Goal: Task Accomplishment & Management: Manage account settings

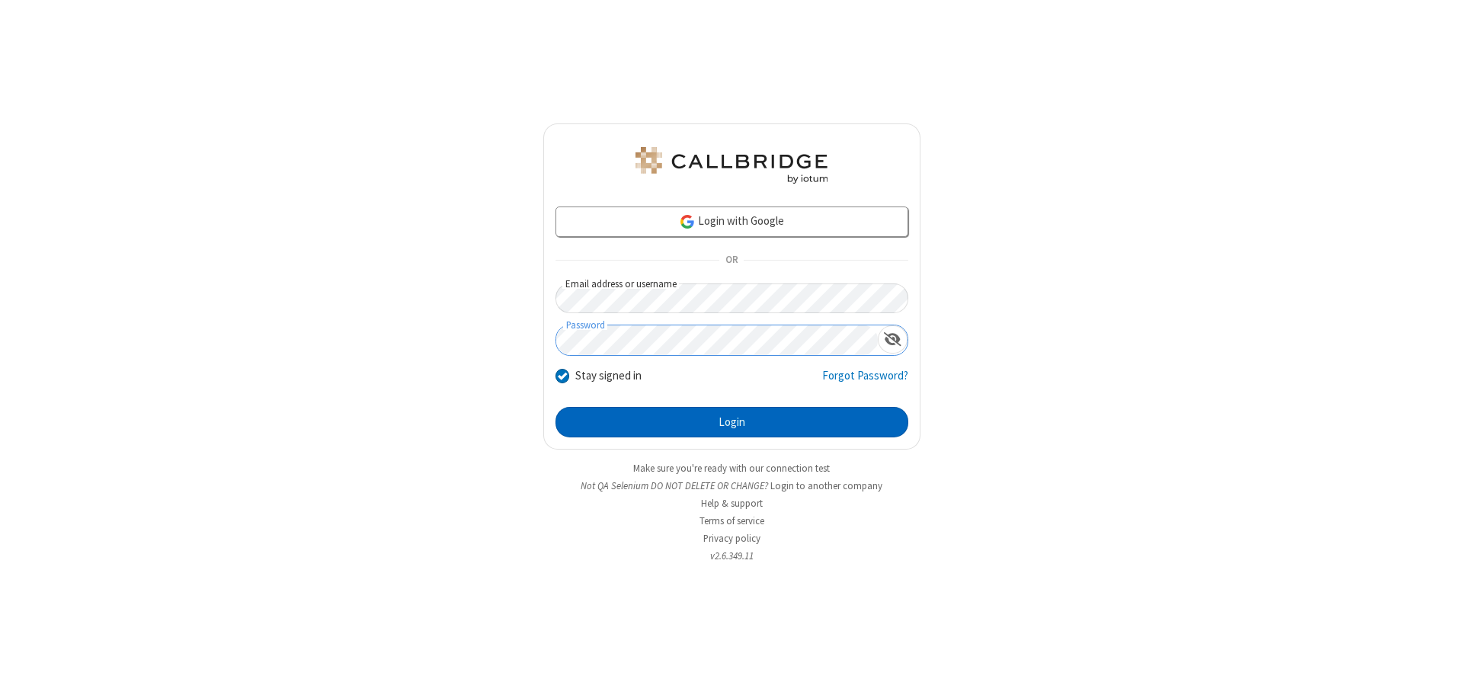
click at [731, 422] on button "Login" at bounding box center [731, 422] width 353 height 30
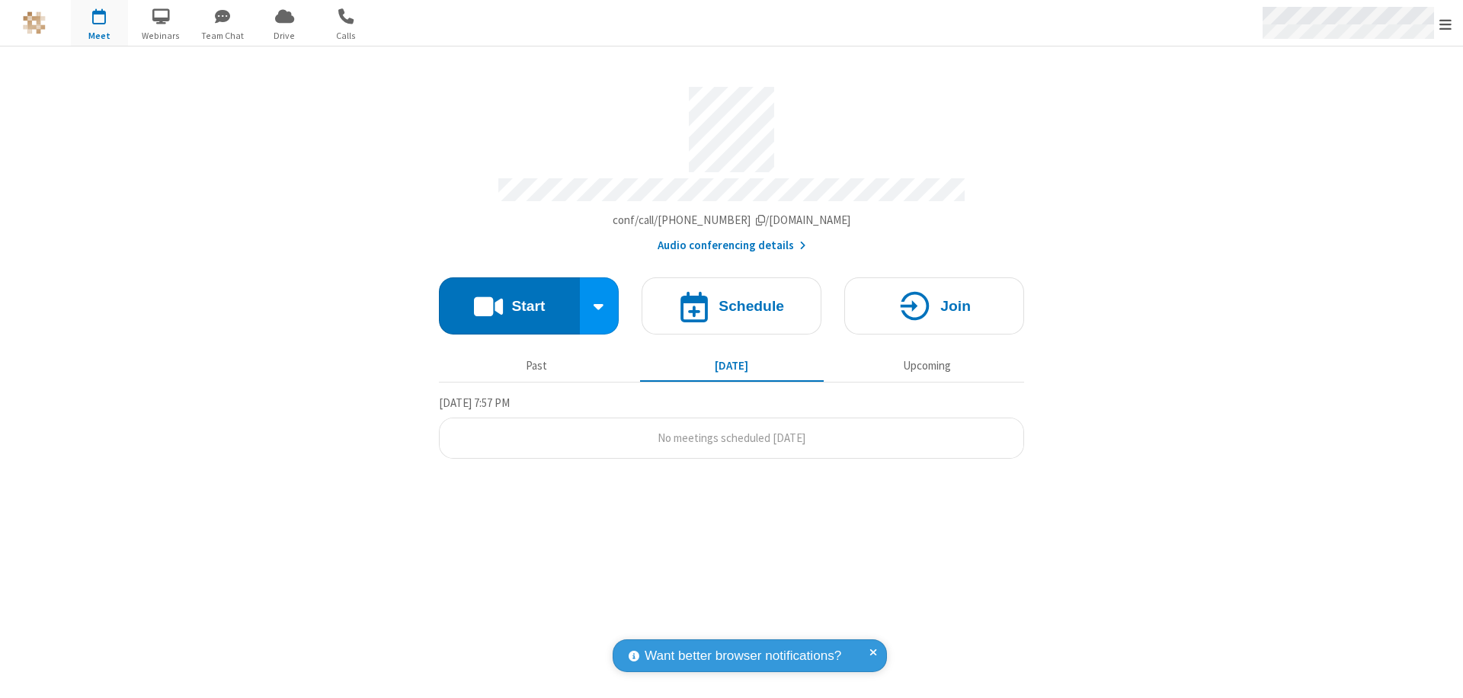
click at [1445, 24] on span "Open menu" at bounding box center [1445, 24] width 12 height 15
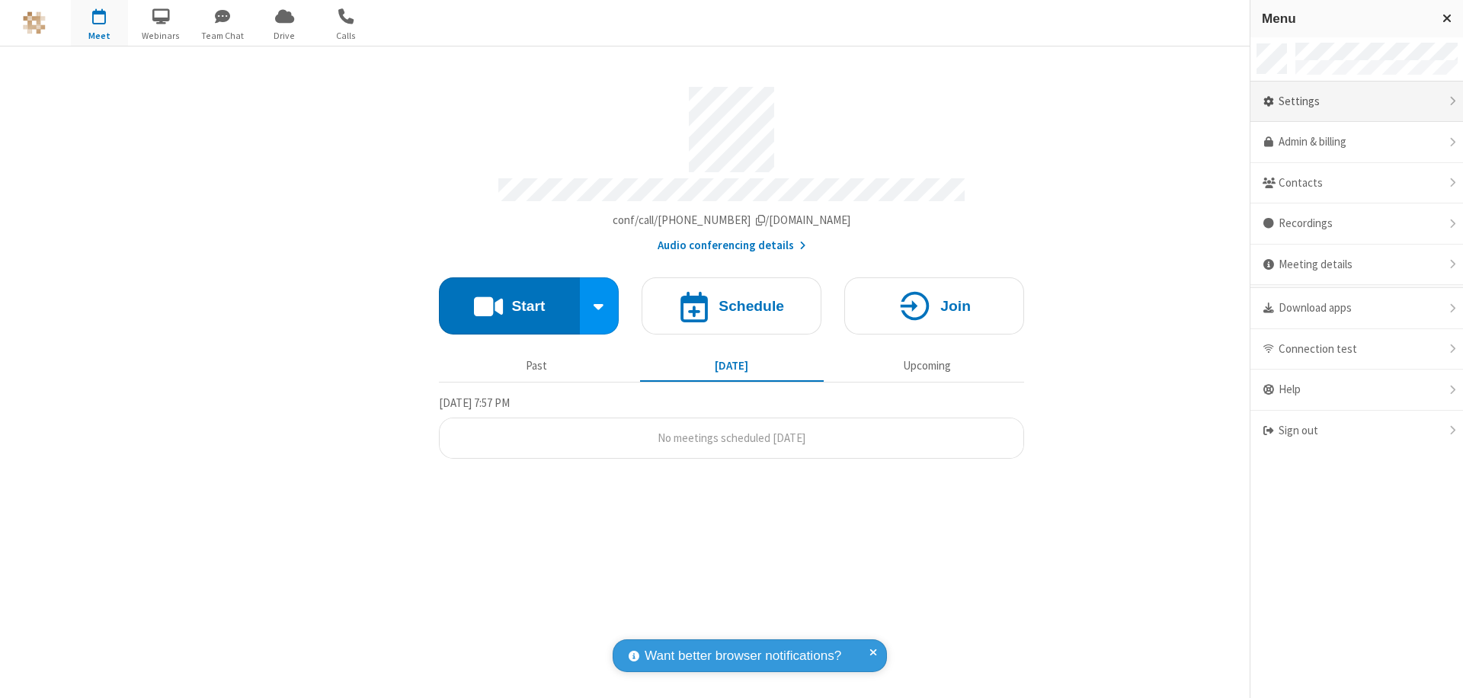
click at [1356, 101] on div "Settings" at bounding box center [1356, 102] width 213 height 41
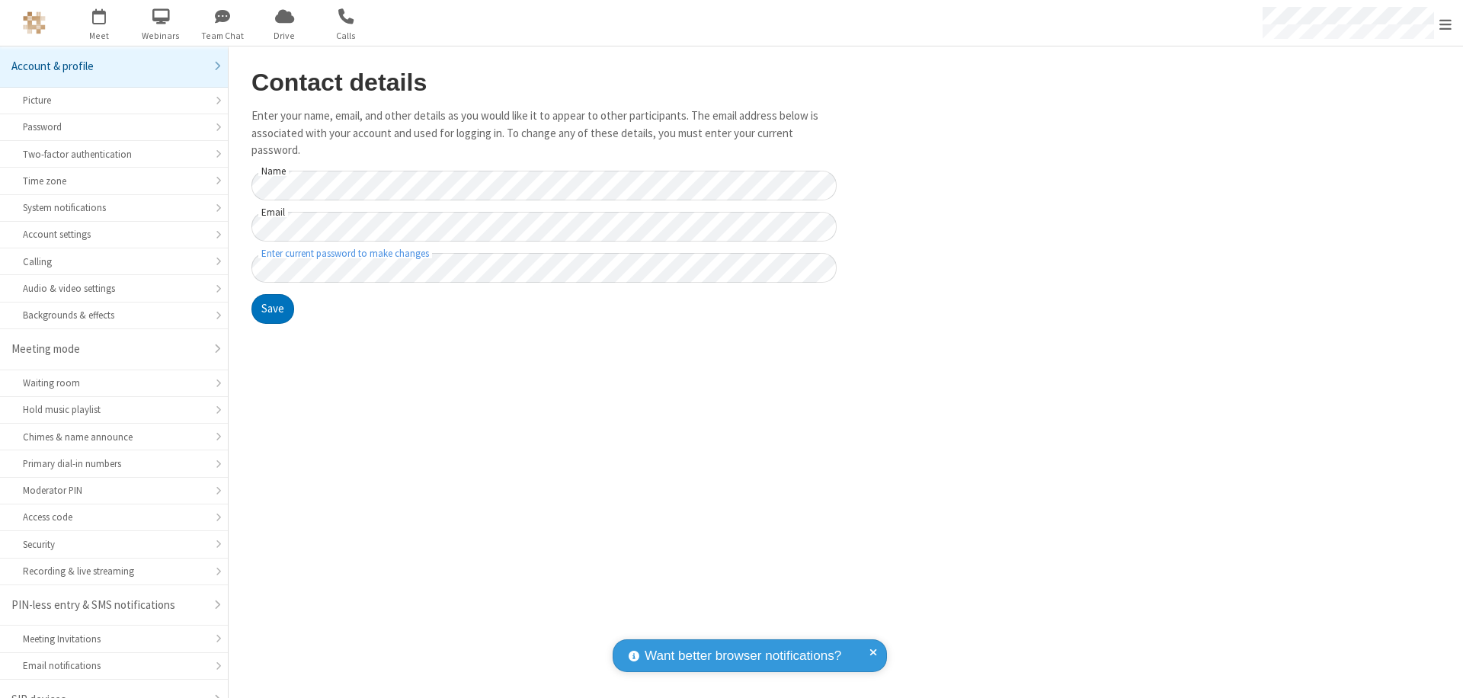
scroll to position [21, 0]
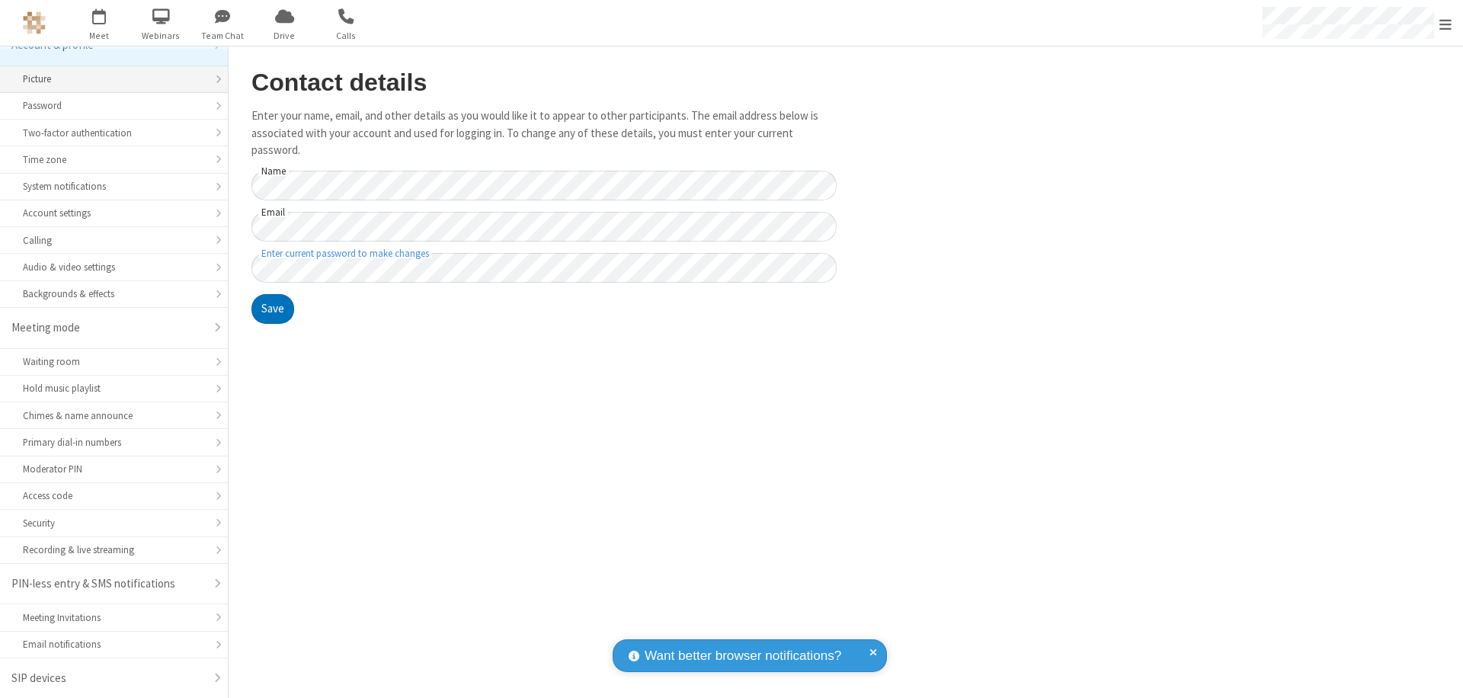
click at [108, 79] on div "Picture" at bounding box center [114, 79] width 182 height 14
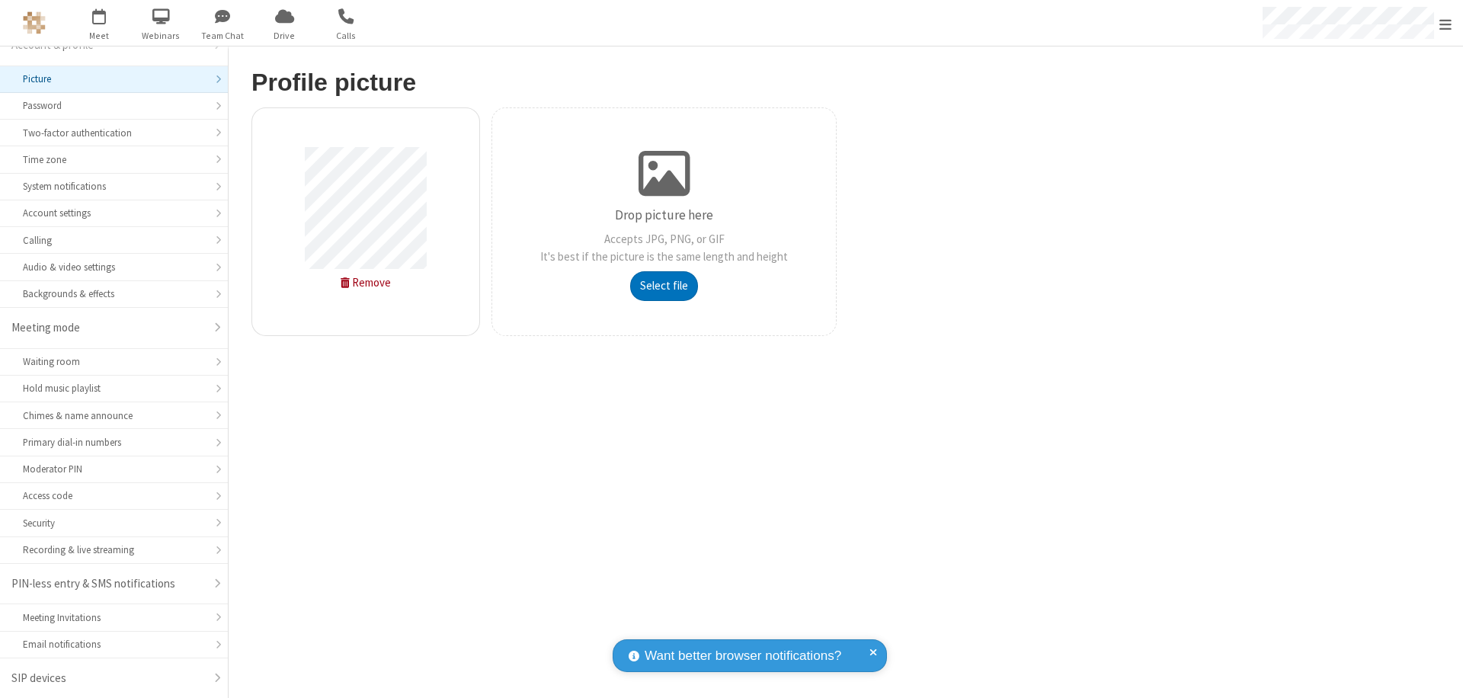
type input "C:\fakepath\avatar_image_test_2.jpg"
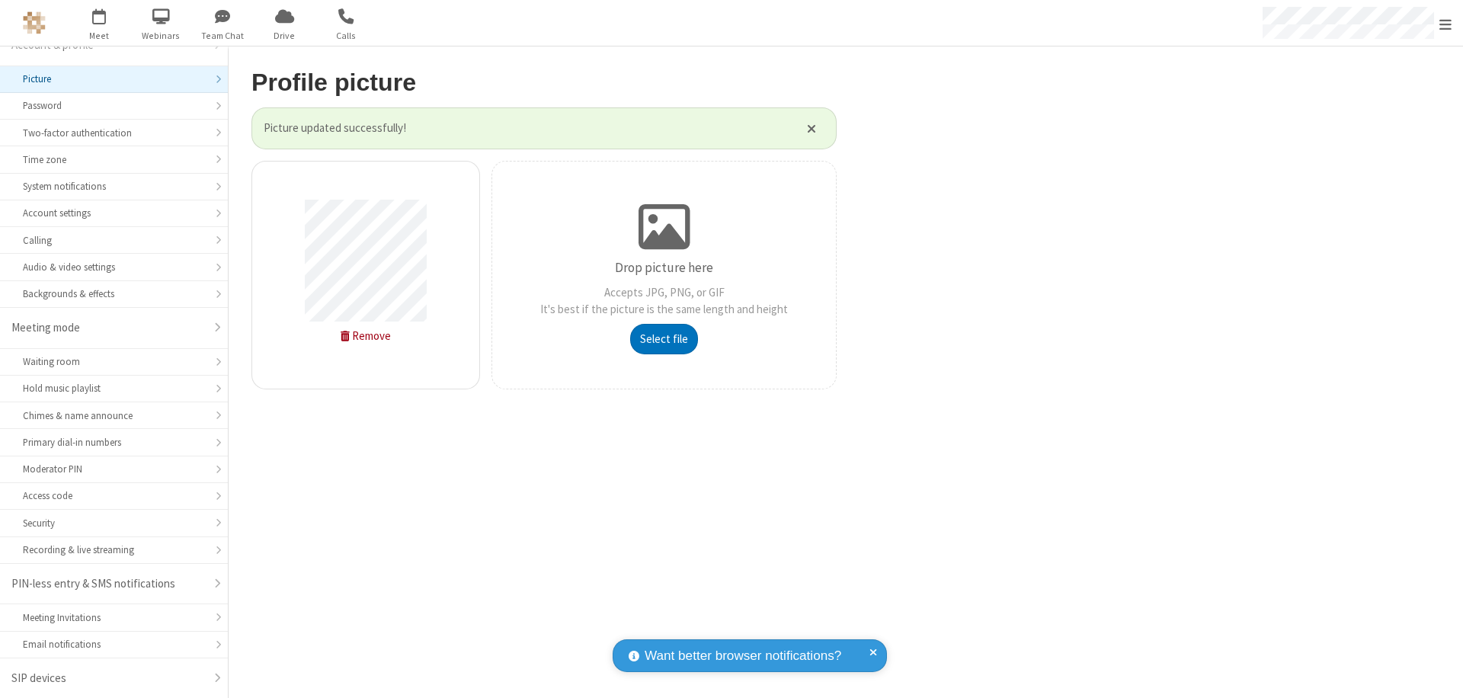
click at [1445, 24] on span "Open menu" at bounding box center [1445, 24] width 12 height 15
click at [99, 23] on span "button" at bounding box center [99, 16] width 57 height 26
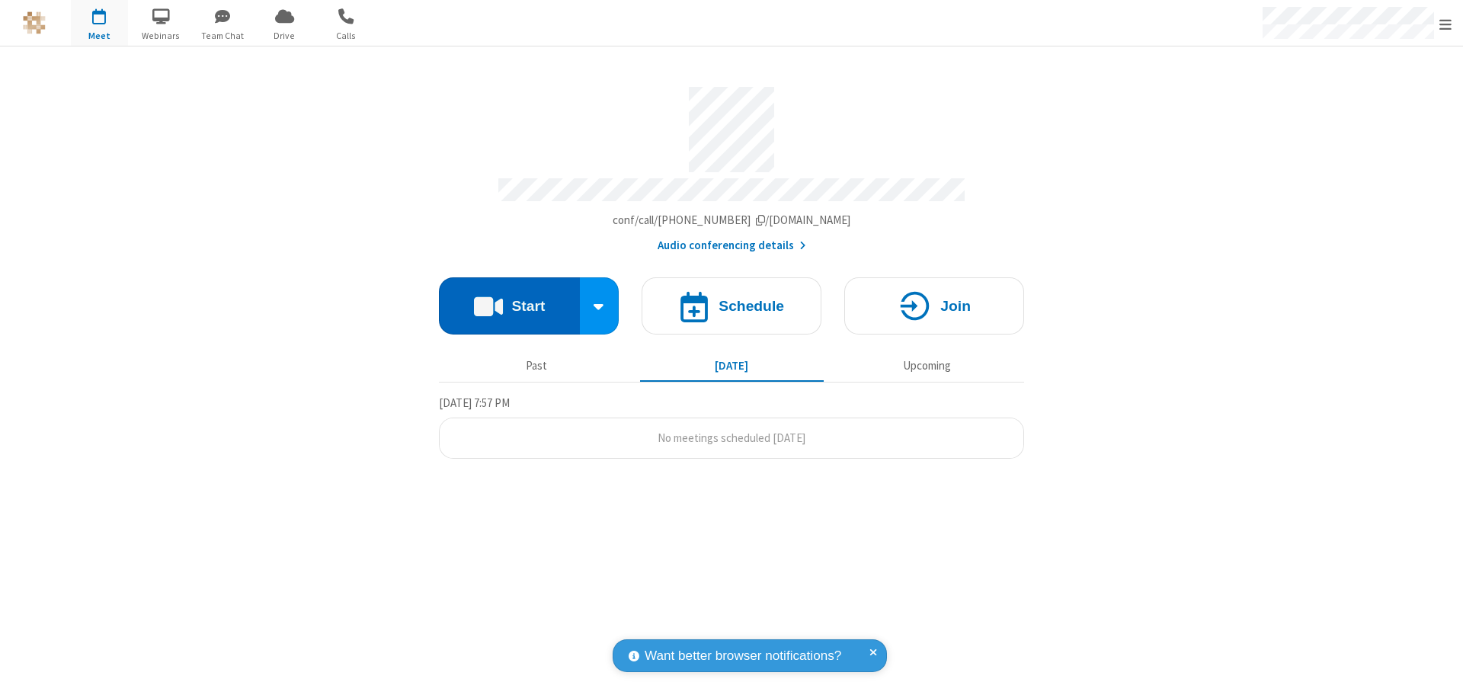
click at [509, 299] on button "Start" at bounding box center [509, 305] width 141 height 57
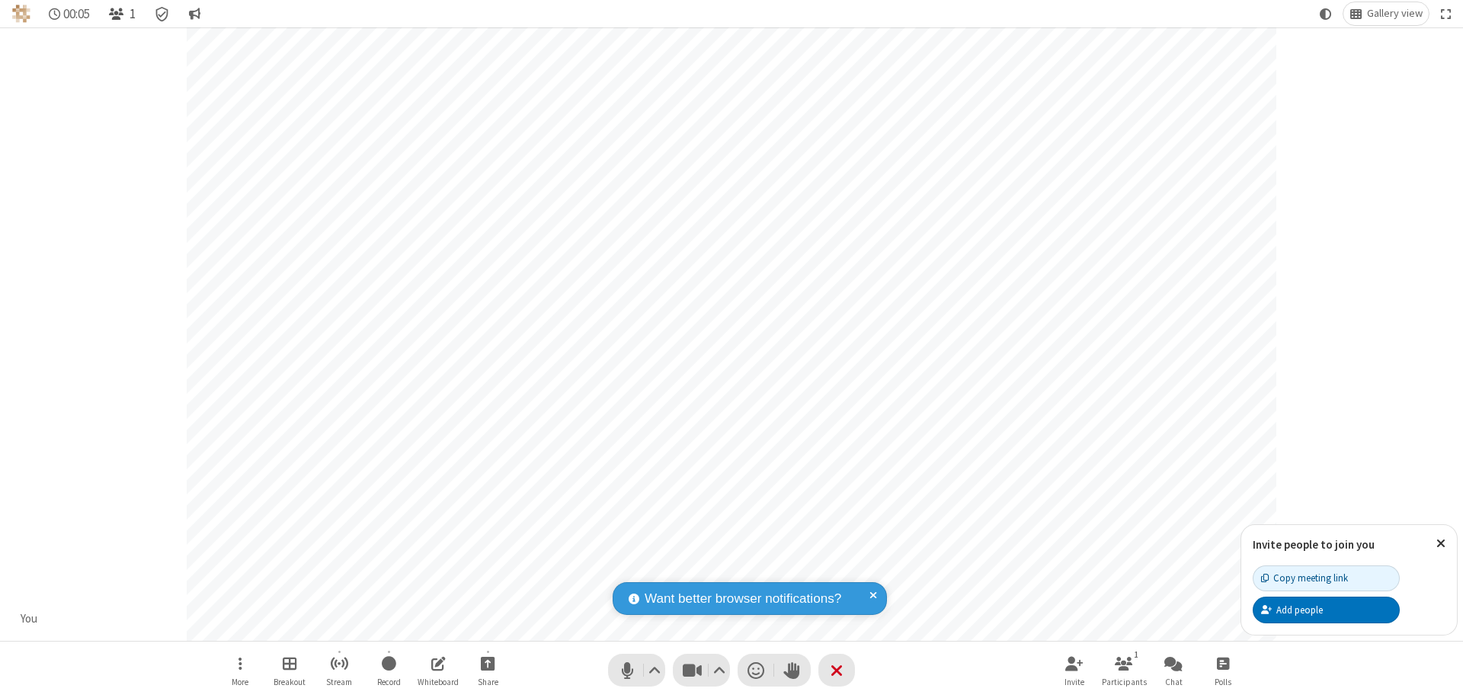
click at [118, 14] on span "Open participant list" at bounding box center [116, 14] width 14 height 14
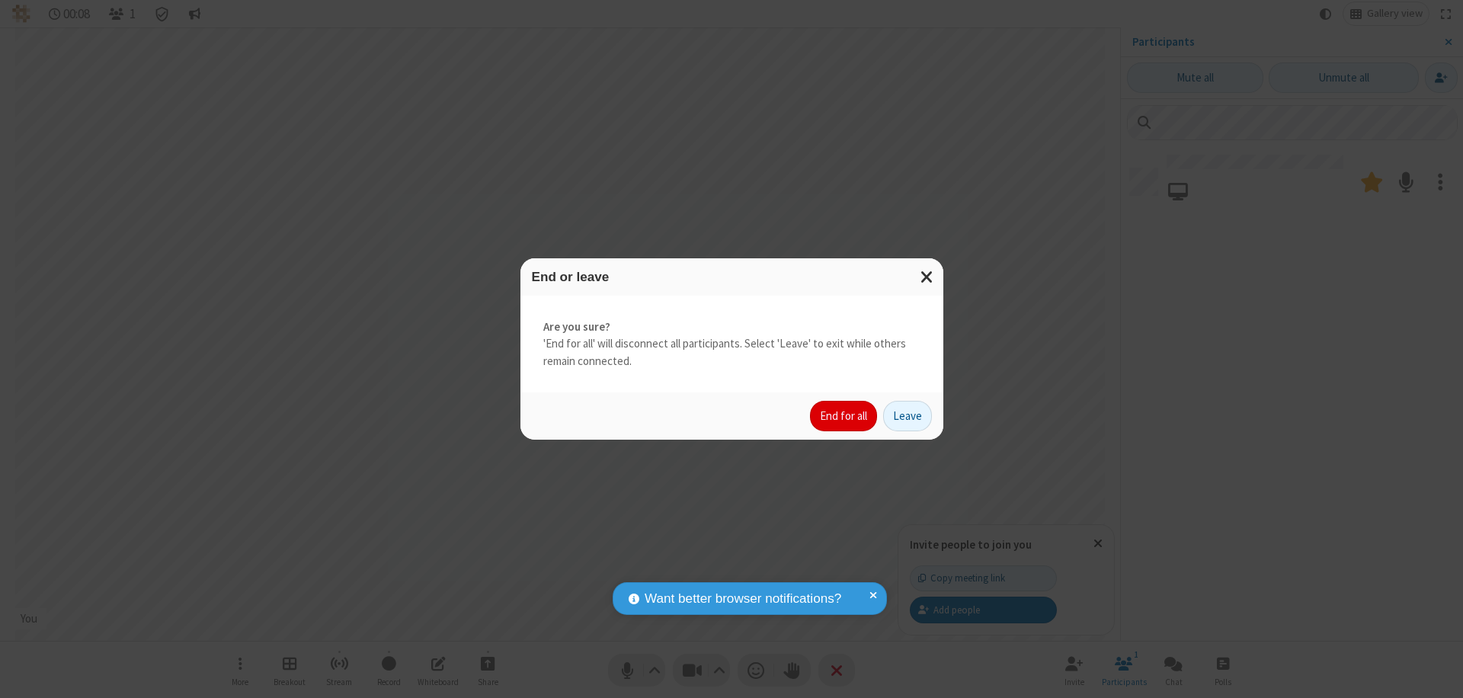
click at [844, 416] on button "End for all" at bounding box center [843, 416] width 67 height 30
